Goal: Task Accomplishment & Management: Manage account settings

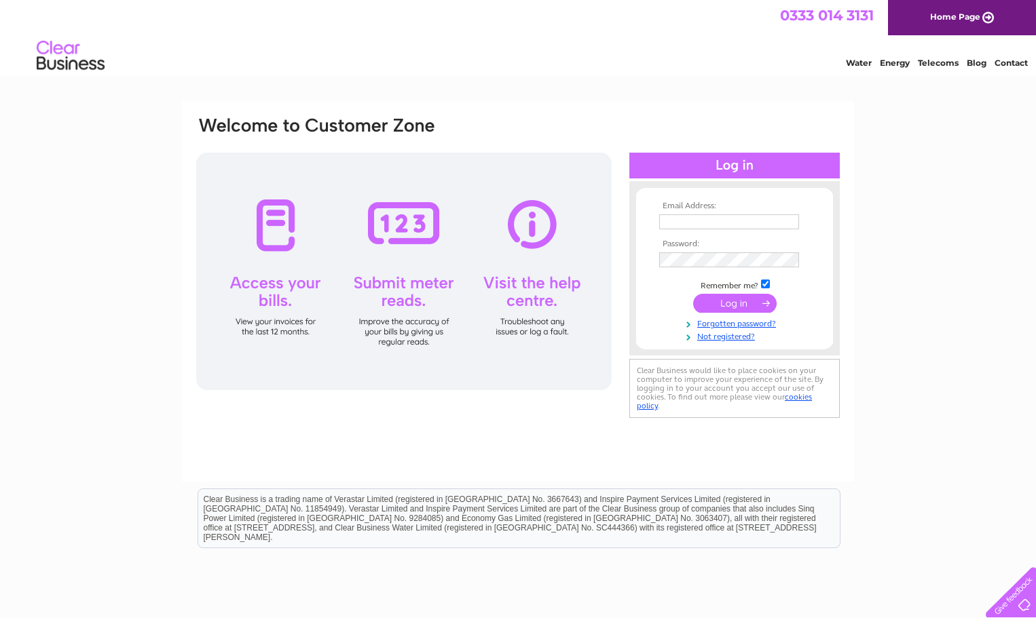
type input "[EMAIL_ADDRESS][DOMAIN_NAME]"
click at [728, 299] on input "submit" at bounding box center [734, 303] width 83 height 19
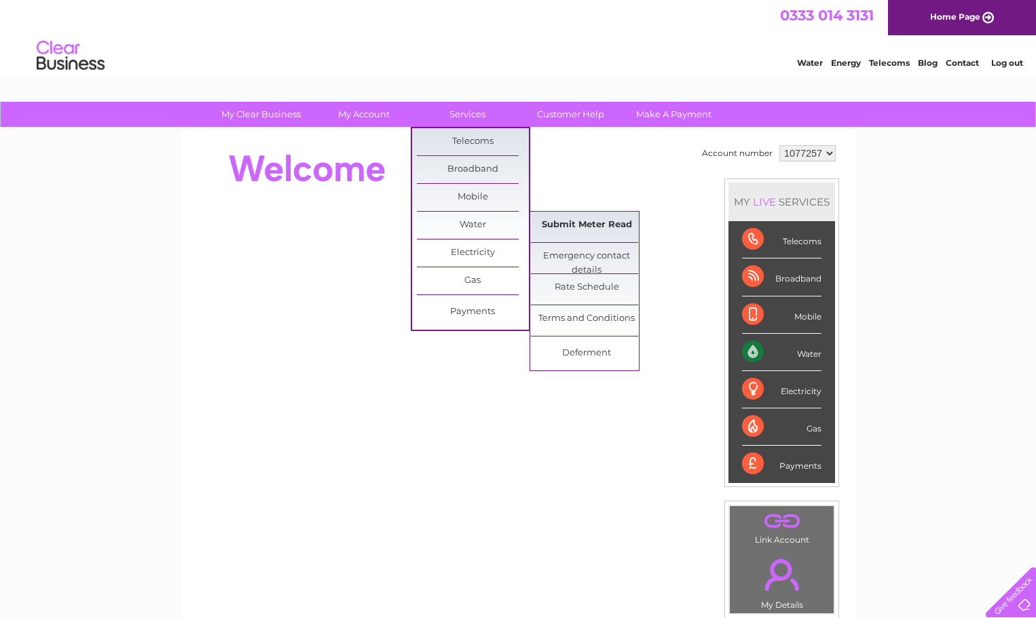
click at [606, 228] on link "Submit Meter Read" at bounding box center [587, 225] width 112 height 27
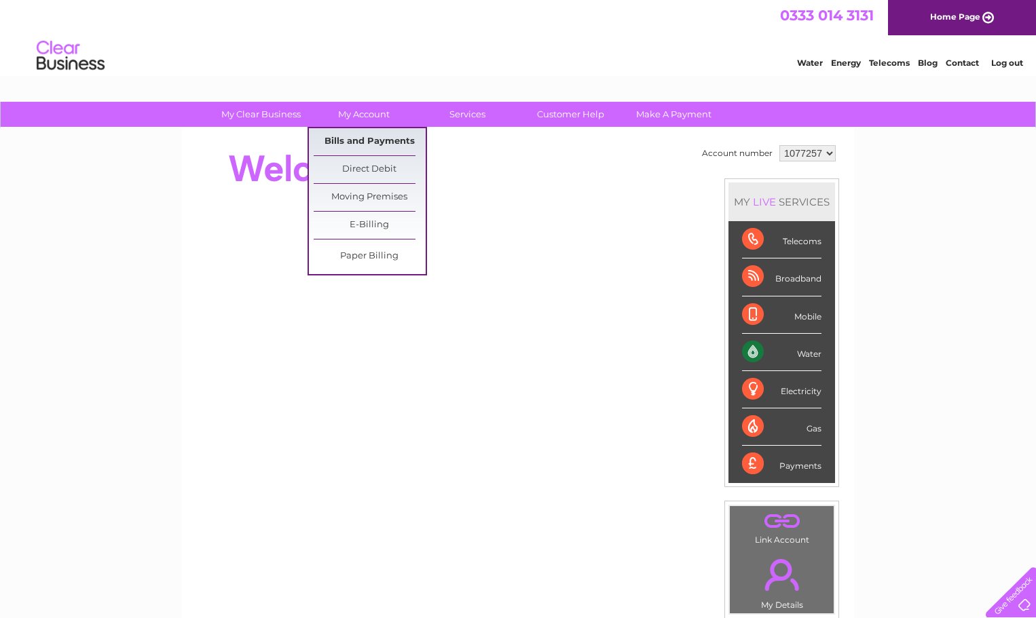
click at [364, 136] on link "Bills and Payments" at bounding box center [370, 141] width 112 height 27
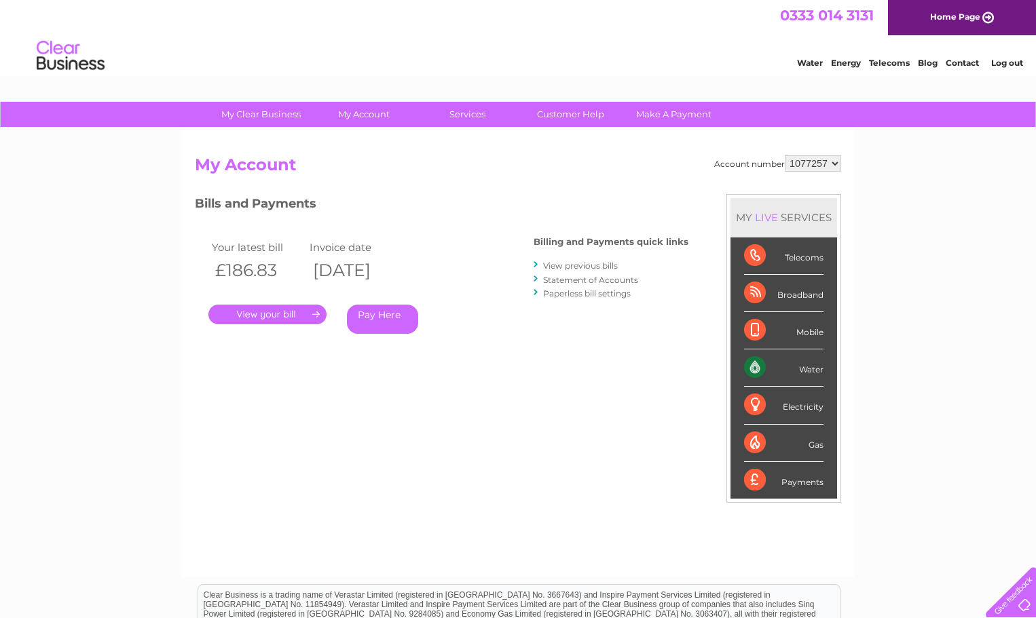
click at [310, 312] on link "." at bounding box center [267, 315] width 118 height 20
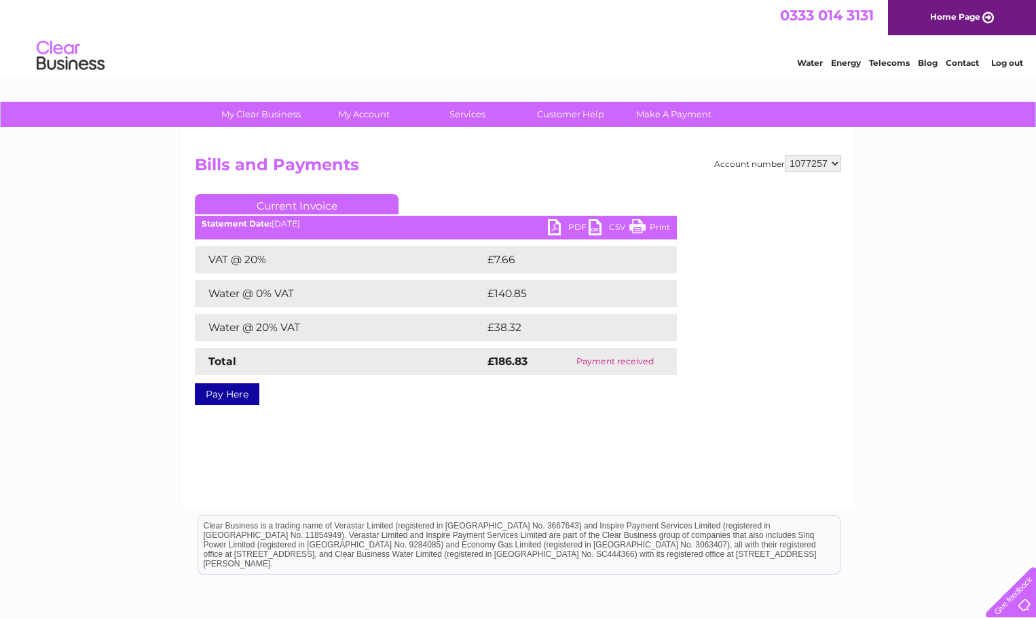
click at [563, 227] on link "PDF" at bounding box center [568, 229] width 41 height 20
click at [834, 164] on select "1077257" at bounding box center [813, 163] width 56 height 16
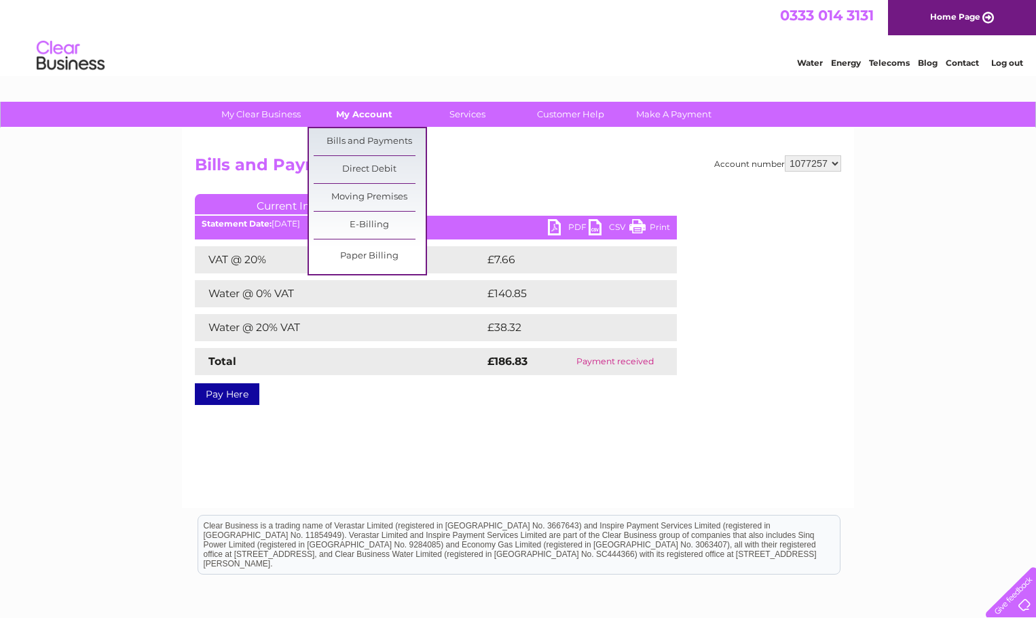
click at [382, 119] on link "My Account" at bounding box center [364, 114] width 112 height 25
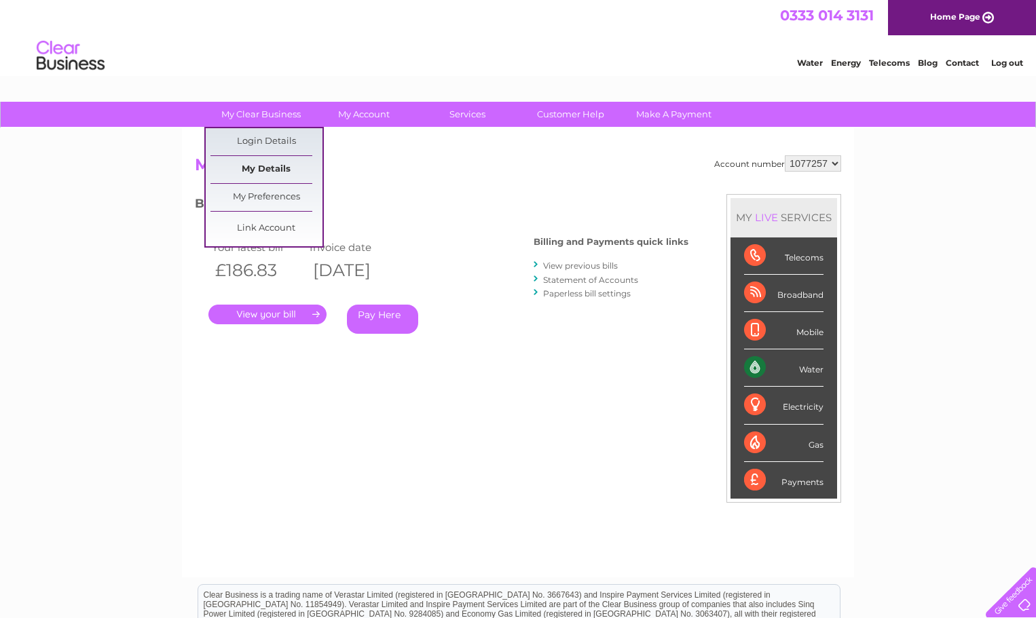
click at [263, 170] on link "My Details" at bounding box center [266, 169] width 112 height 27
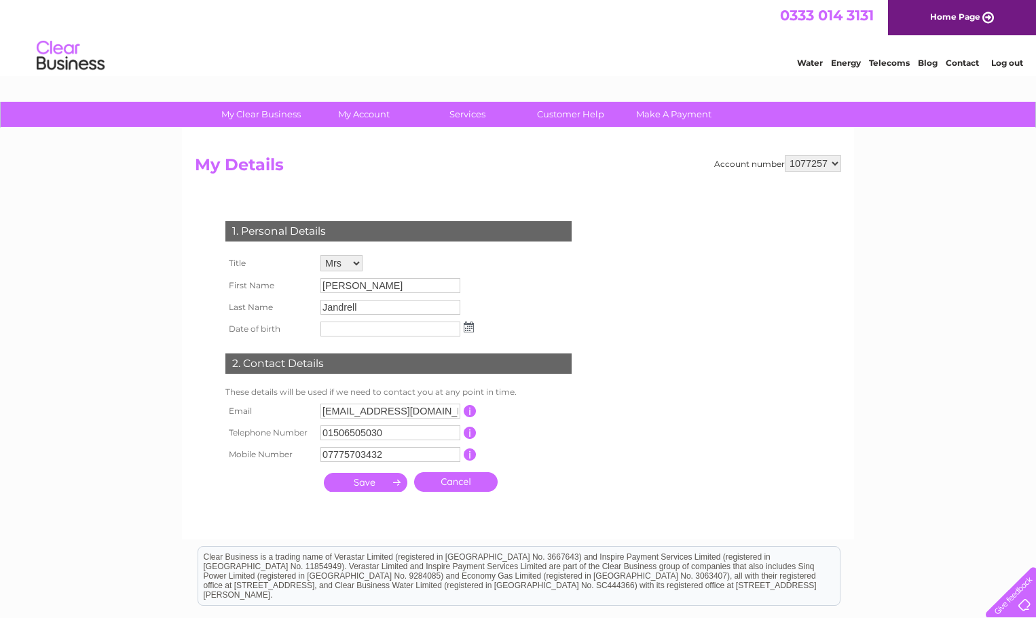
click at [417, 458] on input "07775703432" at bounding box center [390, 454] width 140 height 15
drag, startPoint x: 427, startPoint y: 453, endPoint x: 316, endPoint y: 457, distance: 110.7
click at [316, 457] on tr "Mobile Number 07775703432 This should be a valid mobile number starting with 07…" at bounding box center [404, 455] width 365 height 23
type input "07734852796"
click at [356, 482] on input "submit" at bounding box center [365, 482] width 83 height 19
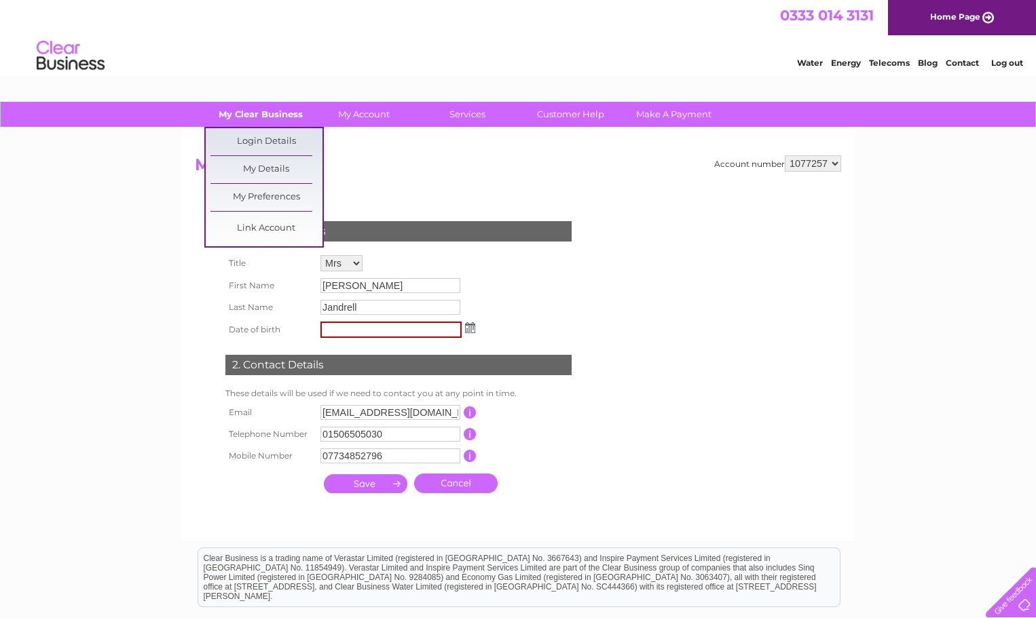
click at [282, 113] on link "My Clear Business" at bounding box center [261, 114] width 112 height 25
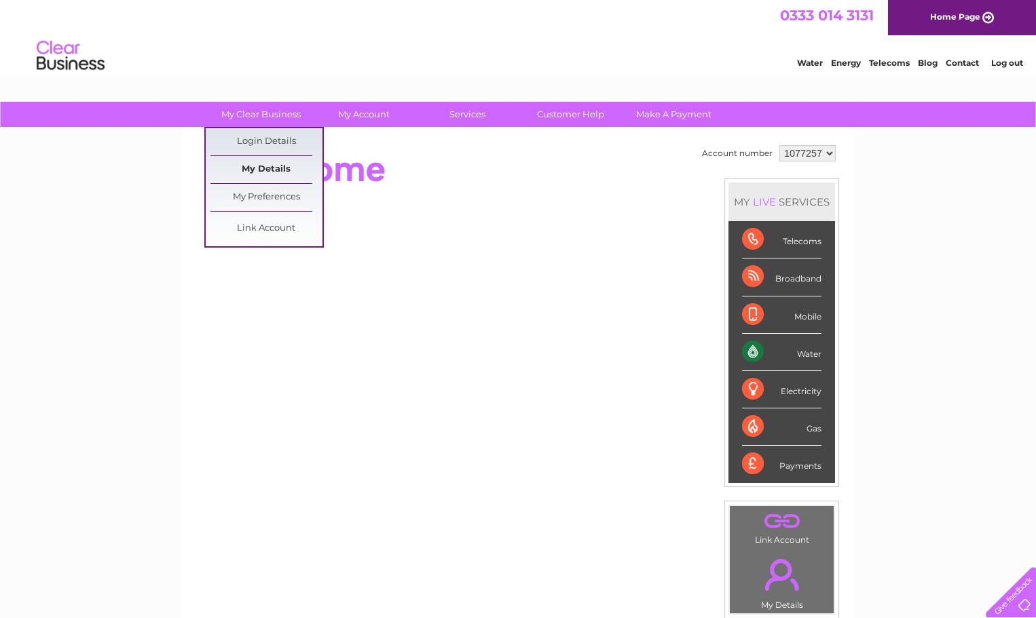
click at [270, 170] on link "My Details" at bounding box center [266, 169] width 112 height 27
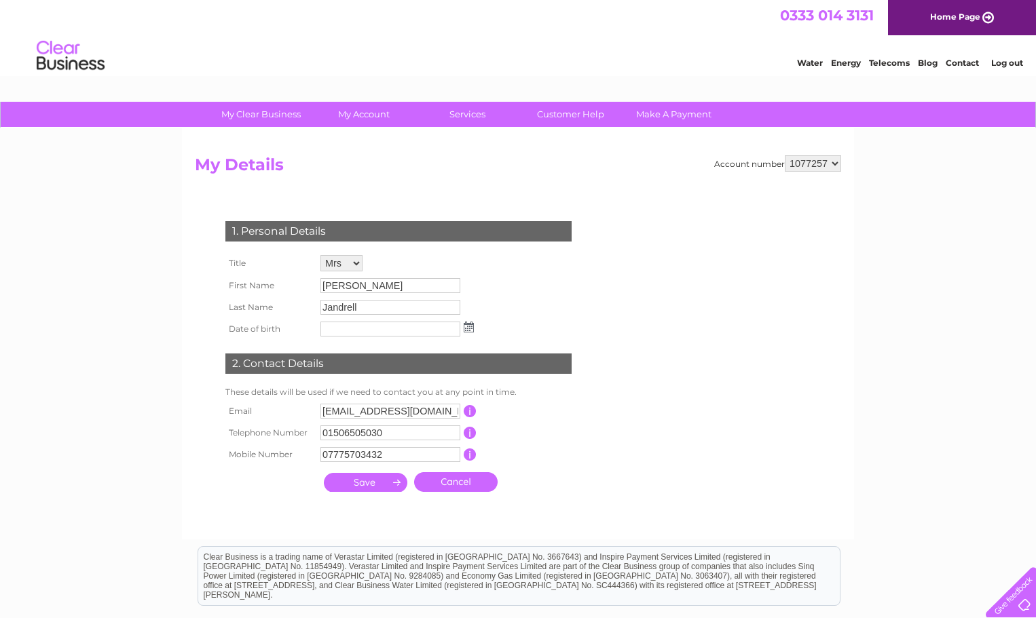
click at [468, 453] on input "button" at bounding box center [470, 455] width 13 height 12
click at [394, 460] on input "07775703432" at bounding box center [390, 454] width 140 height 15
drag, startPoint x: 411, startPoint y: 457, endPoint x: 264, endPoint y: 458, distance: 146.6
click at [264, 458] on tr "Mobile Number 07775703432 This should be a valid mobile number starting with 07…" at bounding box center [404, 455] width 365 height 23
type input "07734852796"
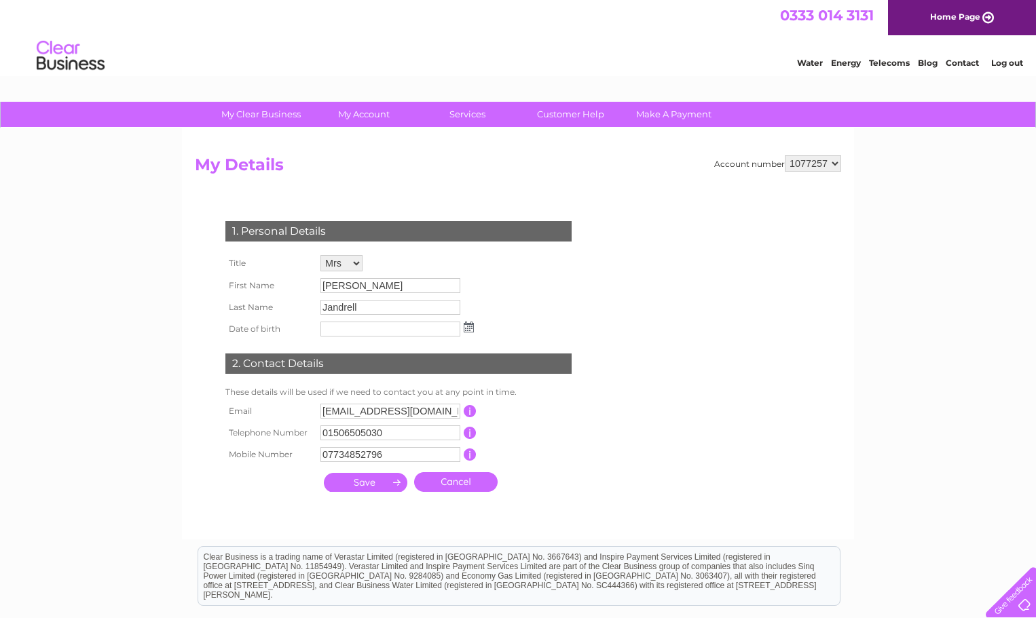
click at [389, 479] on input "submit" at bounding box center [365, 482] width 83 height 19
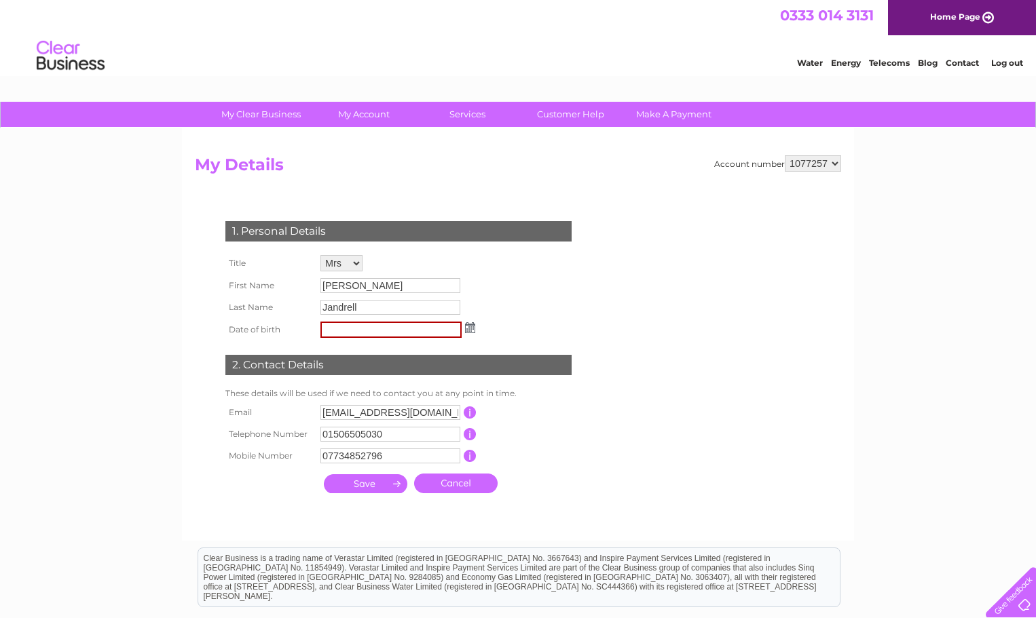
click at [389, 479] on input "submit" at bounding box center [365, 484] width 83 height 19
click at [378, 482] on input "submit" at bounding box center [365, 484] width 83 height 19
click at [472, 327] on img at bounding box center [470, 327] width 10 height 11
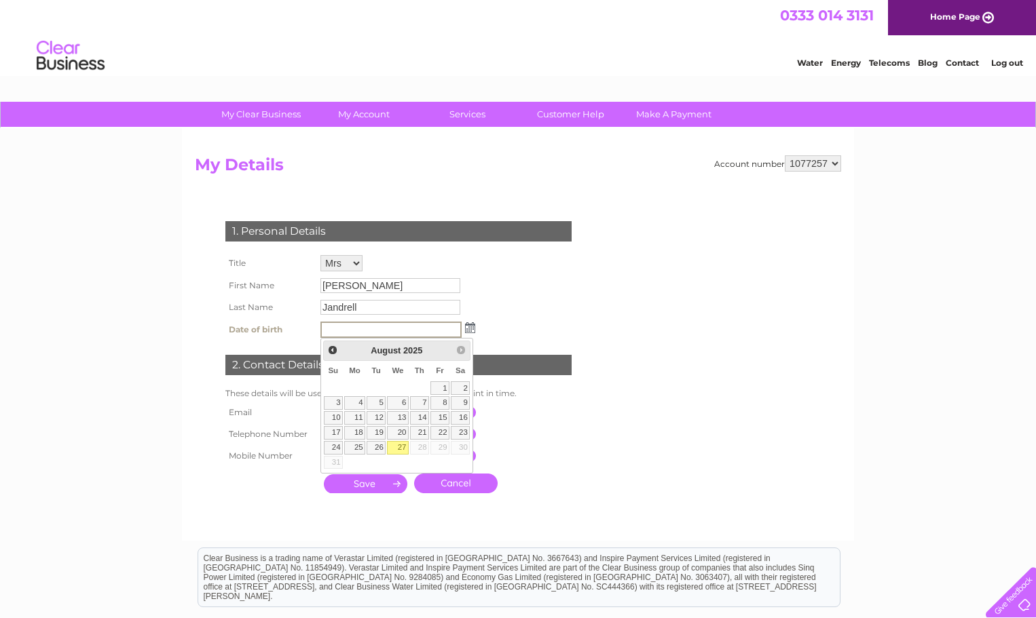
click at [493, 313] on div "1. Personal Details Title Mr Mrs Ms Miss Dr Rev Prof Other First Name Liz Last …" at bounding box center [401, 354] width 413 height 293
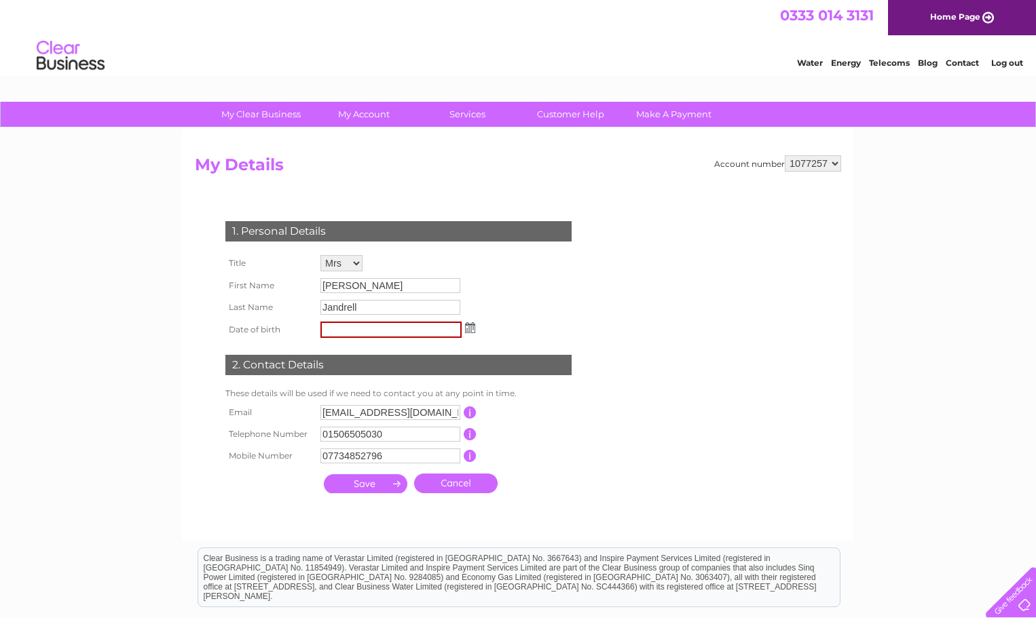
click at [470, 329] on img at bounding box center [470, 327] width 10 height 11
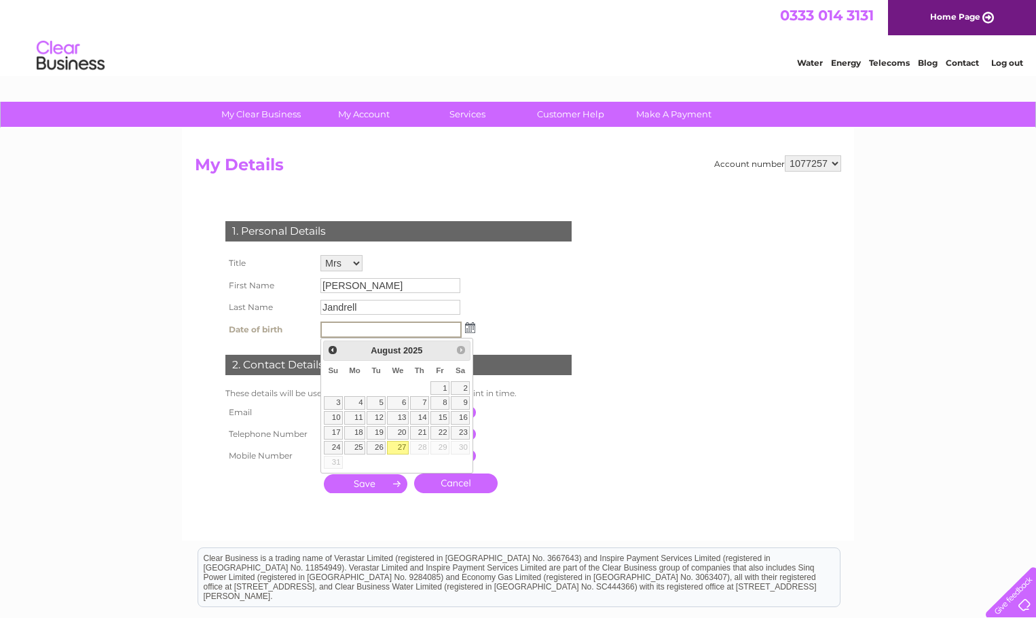
click at [398, 446] on link "27" at bounding box center [398, 448] width 22 height 14
type input "27/08/2025"
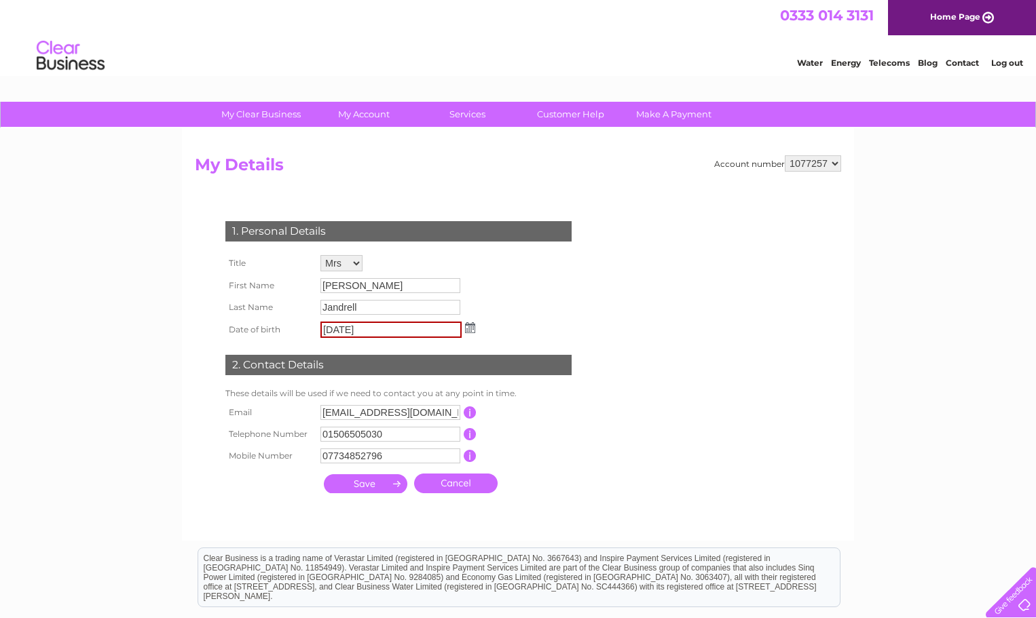
click at [366, 483] on input "submit" at bounding box center [365, 484] width 83 height 19
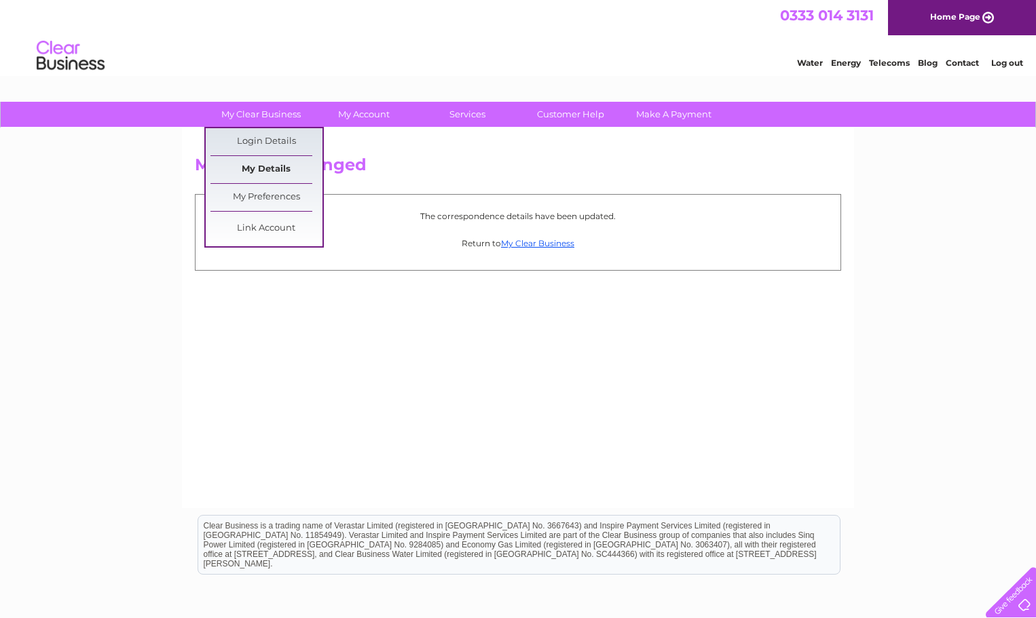
click at [267, 166] on link "My Details" at bounding box center [266, 169] width 112 height 27
